Goal: Find specific page/section: Find specific page/section

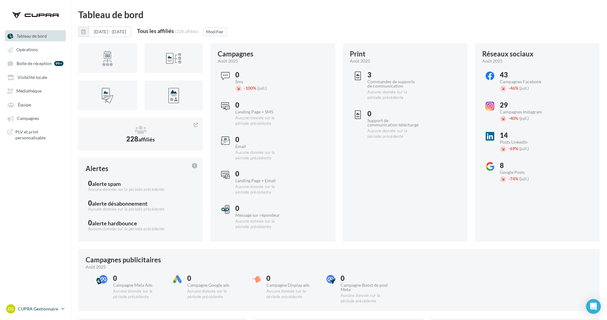
click at [48, 303] on link "CG CUPRA Gestionnaire [PERSON_NAME][EMAIL_ADDRESS][PERSON_NAME][DOMAIN_NAME]" at bounding box center [35, 309] width 61 height 12
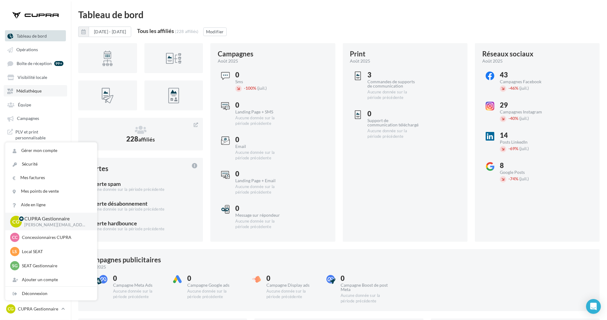
click at [38, 91] on span "Médiathèque" at bounding box center [28, 90] width 25 height 5
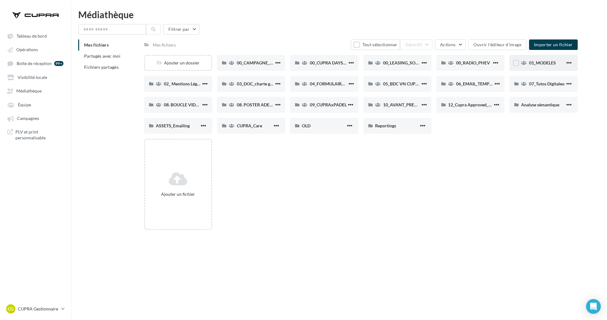
click at [538, 55] on div "01_MODELES" at bounding box center [544, 63] width 68 height 16
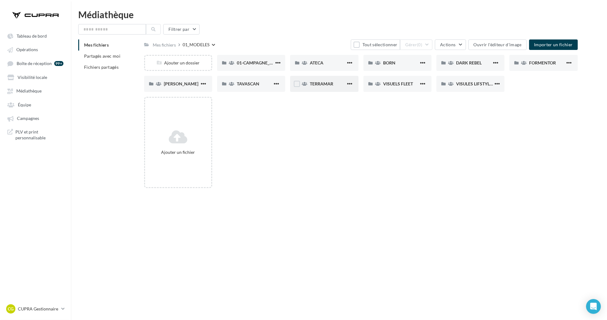
click at [318, 76] on div "TERRAMAR" at bounding box center [324, 84] width 68 height 16
click at [250, 91] on div "Visuels_HD" at bounding box center [251, 84] width 68 height 16
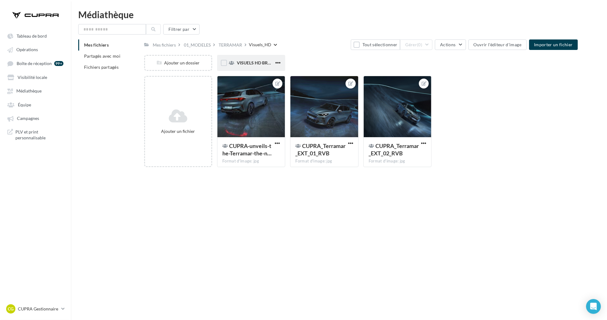
click at [245, 66] on div "VISUELS HD BROMURES" at bounding box center [255, 63] width 37 height 6
